Goal: Information Seeking & Learning: Find contact information

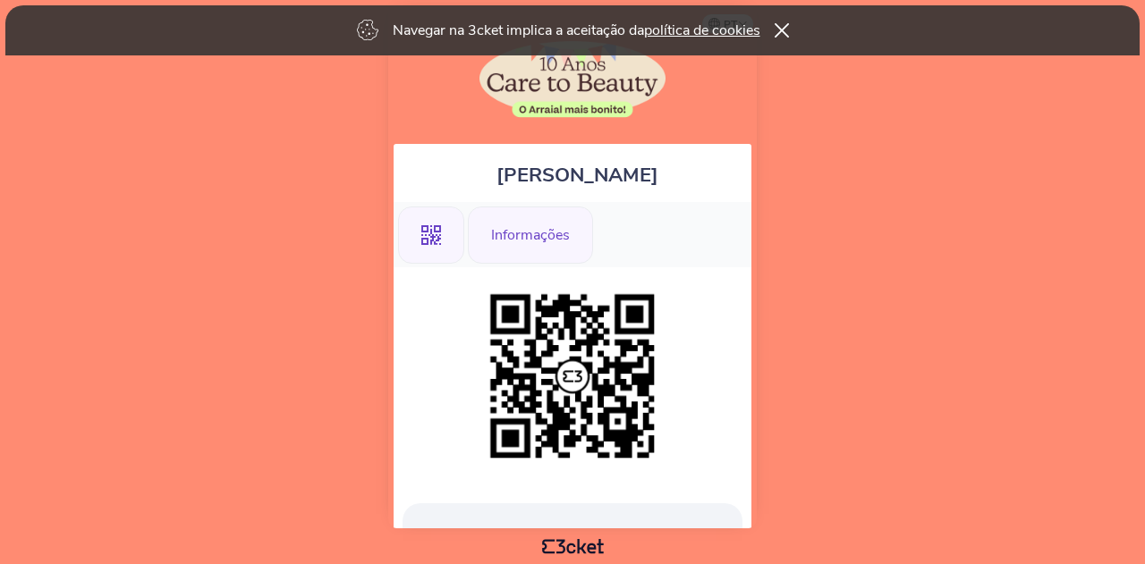
click at [515, 229] on div "Informações" at bounding box center [530, 235] width 125 height 57
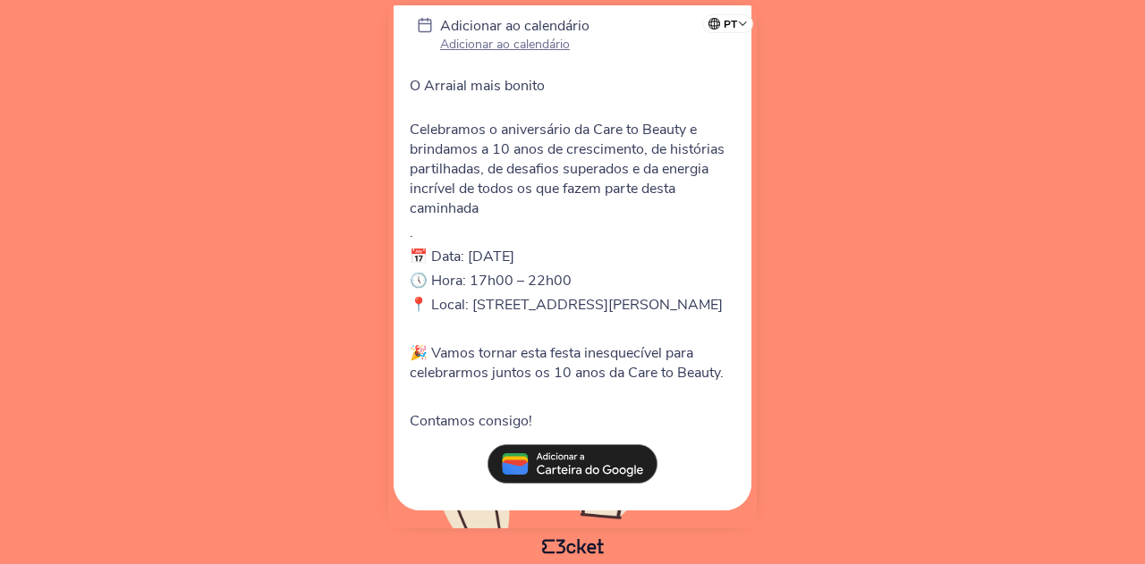
scroll to position [372, 0]
drag, startPoint x: 730, startPoint y: 309, endPoint x: 476, endPoint y: 292, distance: 254.6
click at [476, 295] on p "📍 Local: [STREET_ADDRESS][PERSON_NAME]" at bounding box center [573, 305] width 326 height 20
copy p "ua [PERSON_NAME] 390B - [GEOGRAPHIC_DATA], Sector X - 4470-407 Maia"
